Goal: Transaction & Acquisition: Subscribe to service/newsletter

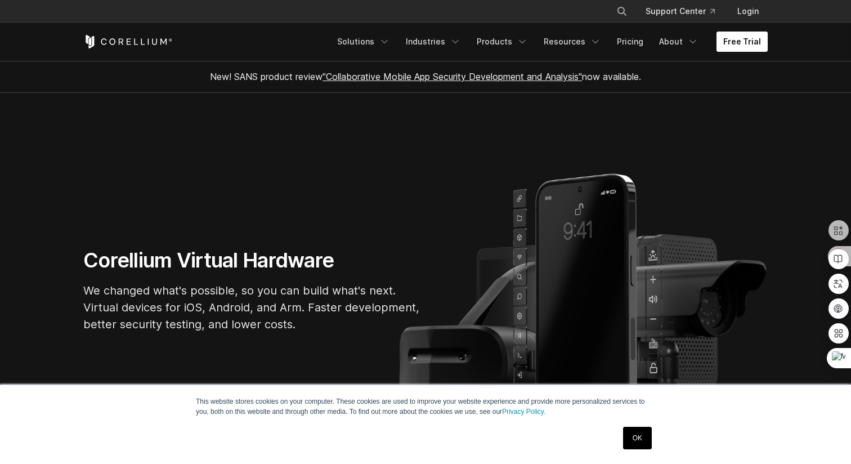
click at [739, 36] on link "Free Trial" at bounding box center [741, 42] width 51 height 20
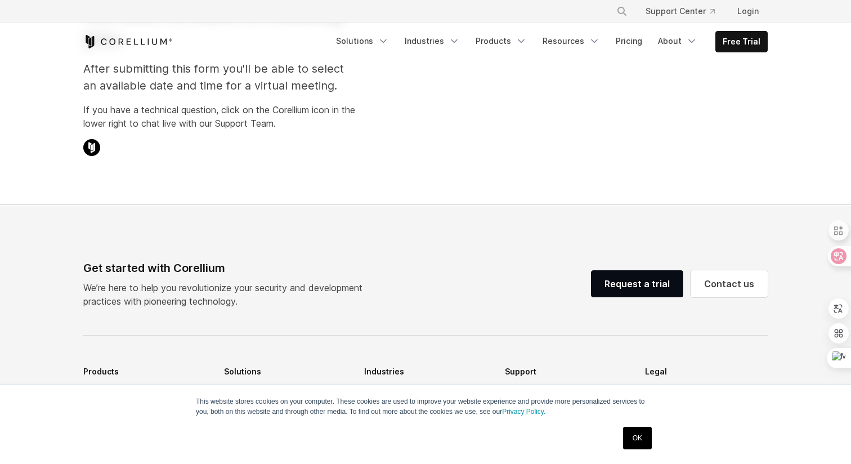
scroll to position [139, 0]
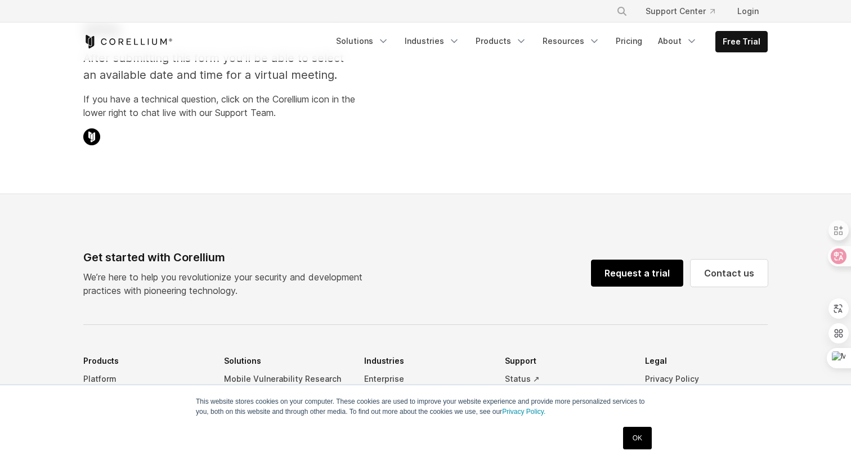
click at [622, 275] on link "Request a trial" at bounding box center [637, 272] width 92 height 27
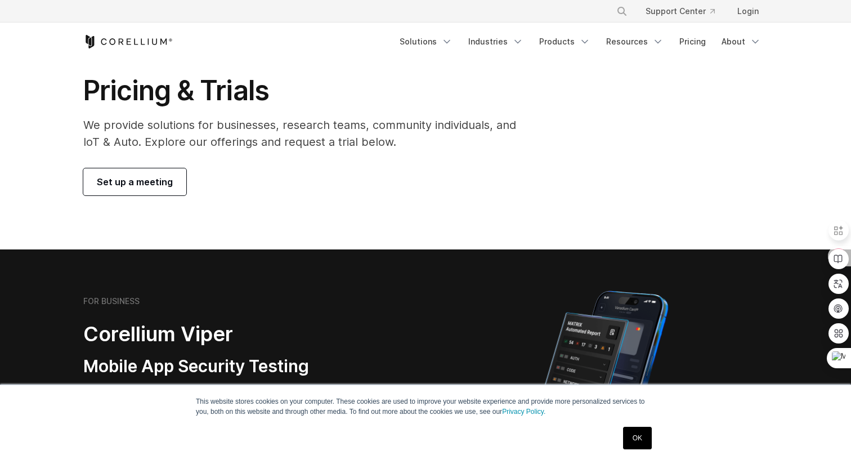
scroll to position [3, 0]
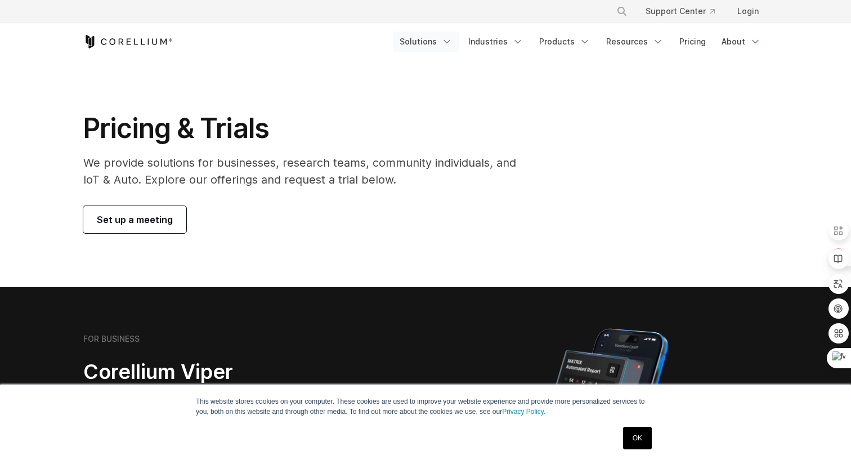
click at [426, 44] on link "Solutions" at bounding box center [426, 42] width 66 height 20
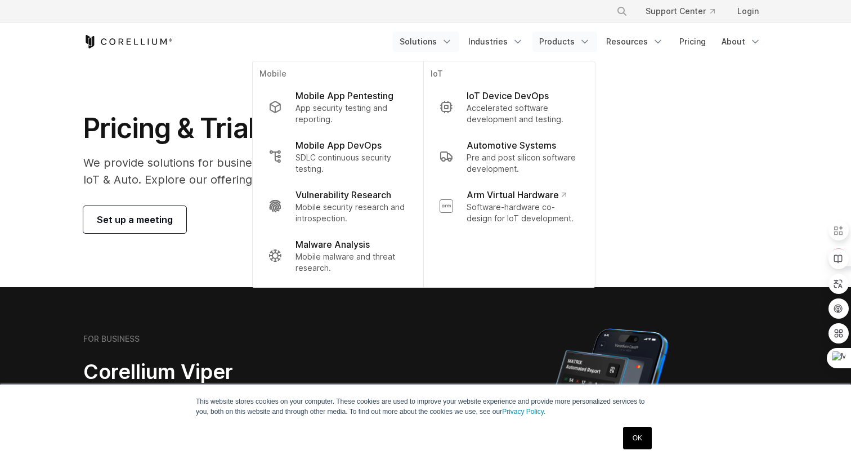
click at [564, 36] on link "Products" at bounding box center [564, 42] width 65 height 20
